Goal: Task Accomplishment & Management: Complete application form

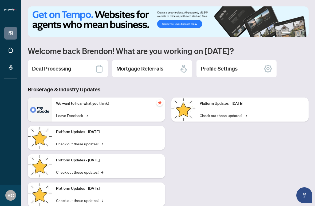
click at [84, 67] on div "Deal Processing" at bounding box center [68, 68] width 80 height 17
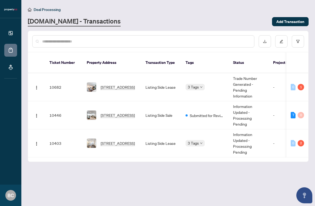
click at [130, 84] on span "[STREET_ADDRESS]" at bounding box center [118, 87] width 34 height 6
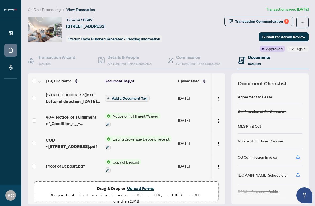
scroll to position [22, 0]
click at [130, 98] on span "Add a Document Tag" at bounding box center [130, 98] width 36 height 4
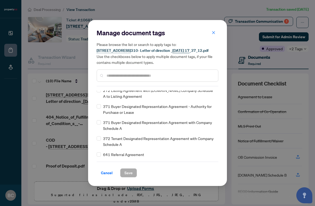
scroll to position [588, 0]
click at [211, 31] on button "button" at bounding box center [213, 32] width 11 height 9
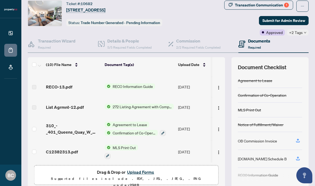
scroll to position [16, 0]
click at [138, 171] on button "Upload Forms" at bounding box center [141, 172] width 30 height 7
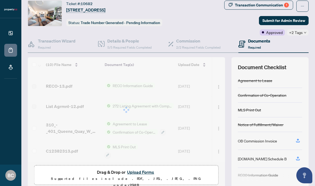
scroll to position [127, 0]
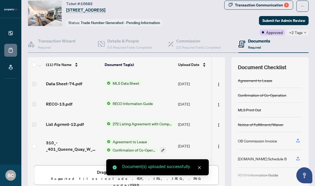
click at [198, 168] on icon "close" at bounding box center [200, 168] width 4 height 4
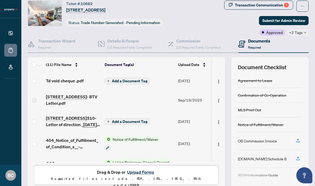
scroll to position [0, 0]
click at [129, 79] on span "Add a Document Tag" at bounding box center [130, 81] width 36 height 4
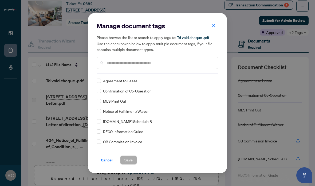
click at [152, 57] on div at bounding box center [158, 63] width 122 height 12
click at [152, 63] on input "text" at bounding box center [160, 63] width 107 height 6
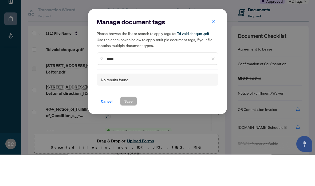
type input "****"
click at [212, 51] on icon "close" at bounding box center [214, 53] width 4 height 4
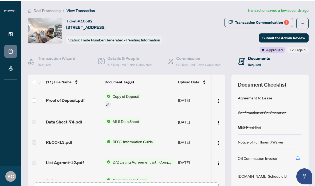
scroll to position [107, 0]
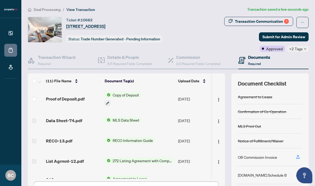
click at [289, 36] on span "Submit for Admin Review" at bounding box center [284, 37] width 43 height 9
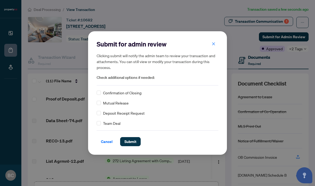
click at [128, 141] on span "Submit" at bounding box center [131, 141] width 12 height 9
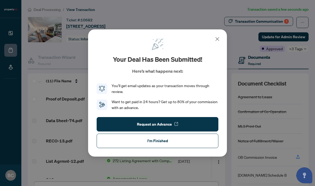
click at [178, 143] on button "I'm Finished" at bounding box center [158, 141] width 122 height 14
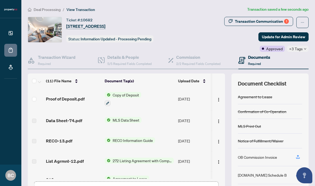
click at [266, 22] on div "Transaction Communication 1" at bounding box center [262, 21] width 54 height 9
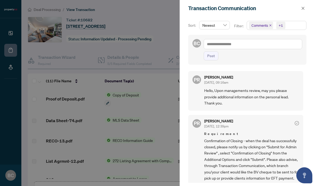
scroll to position [0, 0]
